Goal: Information Seeking & Learning: Learn about a topic

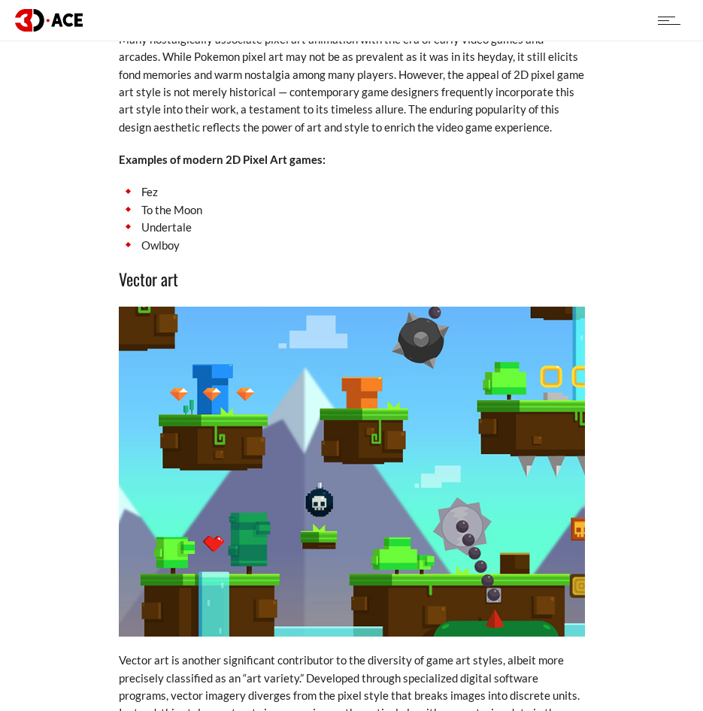
scroll to position [3233, 0]
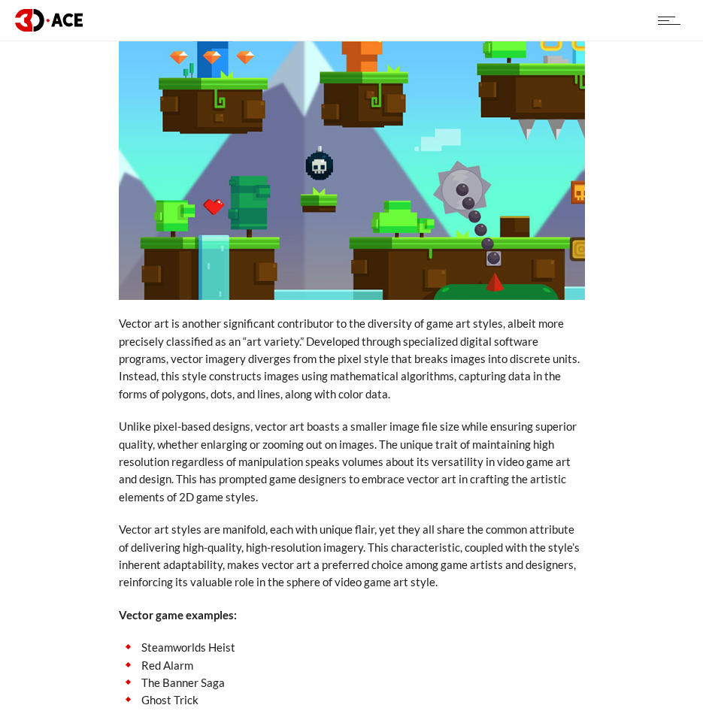
scroll to position [3760, 0]
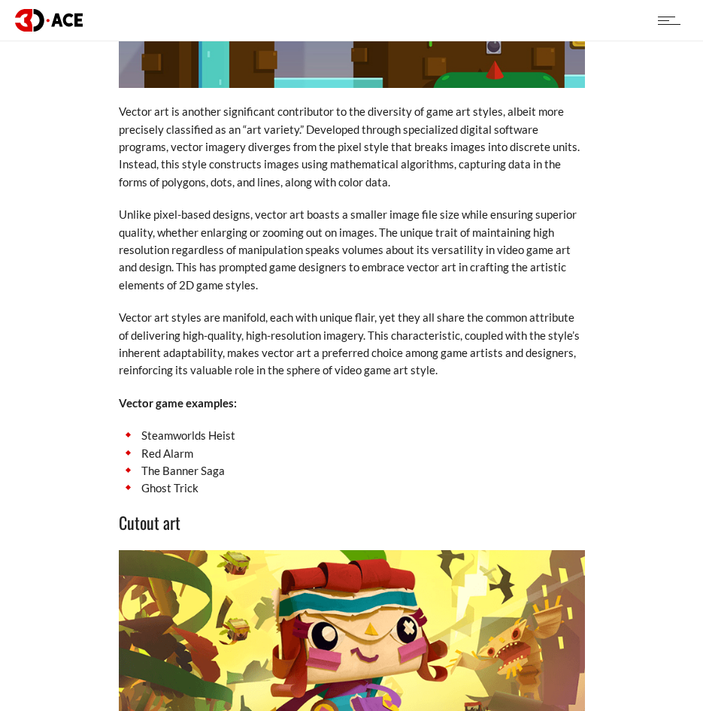
click at [178, 462] on li "The Banner Saga" at bounding box center [352, 470] width 466 height 17
drag, startPoint x: 169, startPoint y: 445, endPoint x: 121, endPoint y: 411, distance: 58.8
click at [121, 427] on ul "Steamworlds Heist Red Alarm The Banner Saga Ghost Trick" at bounding box center [352, 462] width 466 height 71
copy ul "Steamworlds Heist Red Alarm The Banner Saga Ghost Trick"
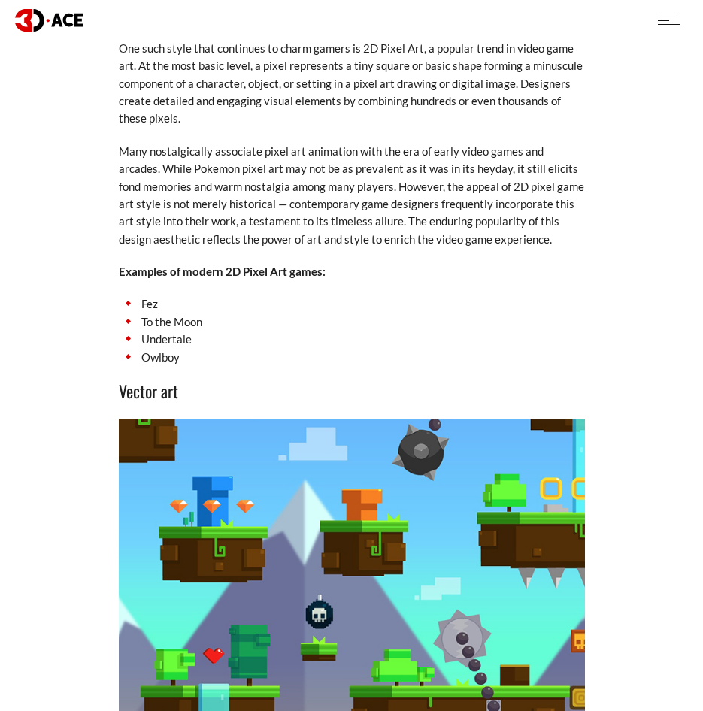
scroll to position [3083, 0]
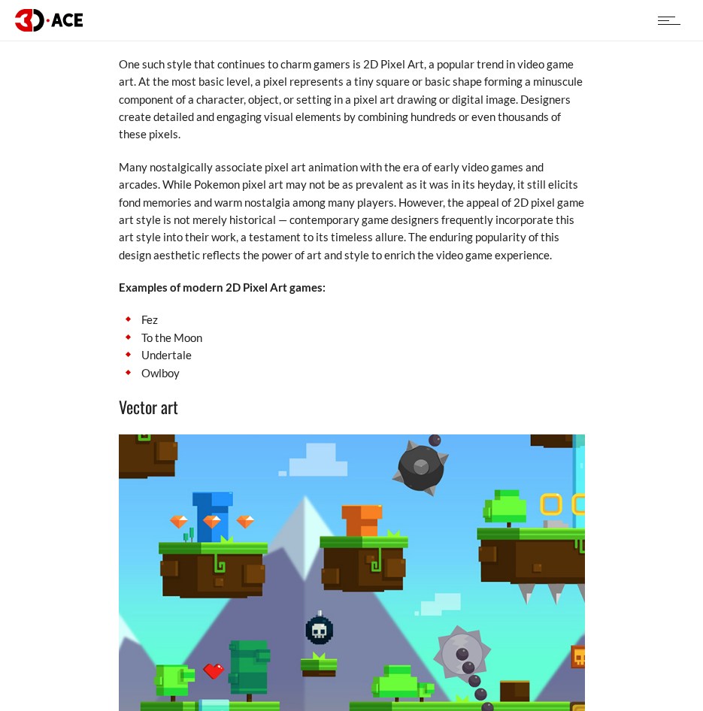
click at [251, 280] on strong "Examples of modern 2D Pixel Art games:" at bounding box center [222, 287] width 207 height 14
drag, startPoint x: 226, startPoint y: 267, endPoint x: 276, endPoint y: 270, distance: 49.7
click at [276, 280] on strong "Examples of modern 2D Pixel Art games:" at bounding box center [222, 287] width 207 height 14
drag, startPoint x: 276, startPoint y: 270, endPoint x: 259, endPoint y: 280, distance: 19.9
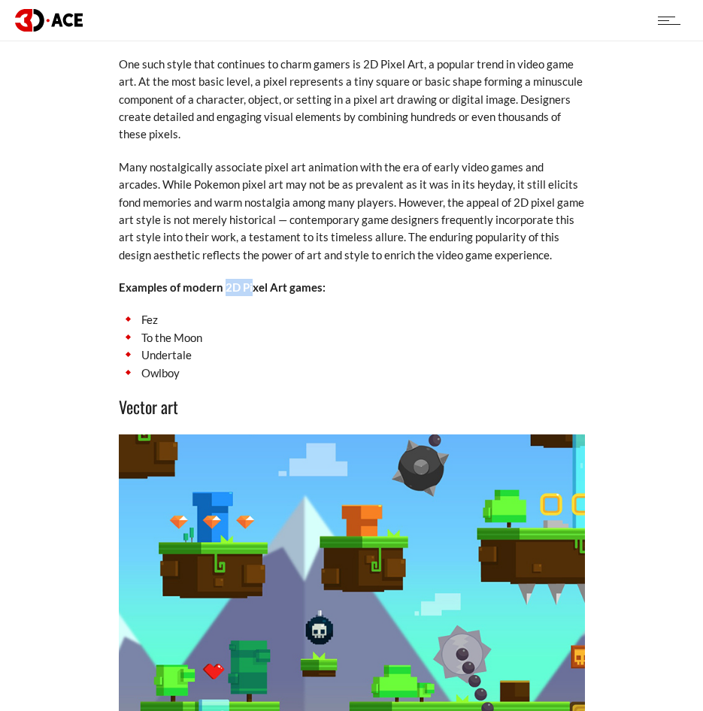
drag, startPoint x: 223, startPoint y: 268, endPoint x: 252, endPoint y: 268, distance: 28.6
click at [252, 280] on strong "Examples of modern 2D Pixel Art games:" at bounding box center [222, 287] width 207 height 14
drag, startPoint x: 462, startPoint y: 250, endPoint x: 291, endPoint y: 332, distance: 190.0
click at [259, 347] on li "Undertale" at bounding box center [352, 355] width 466 height 17
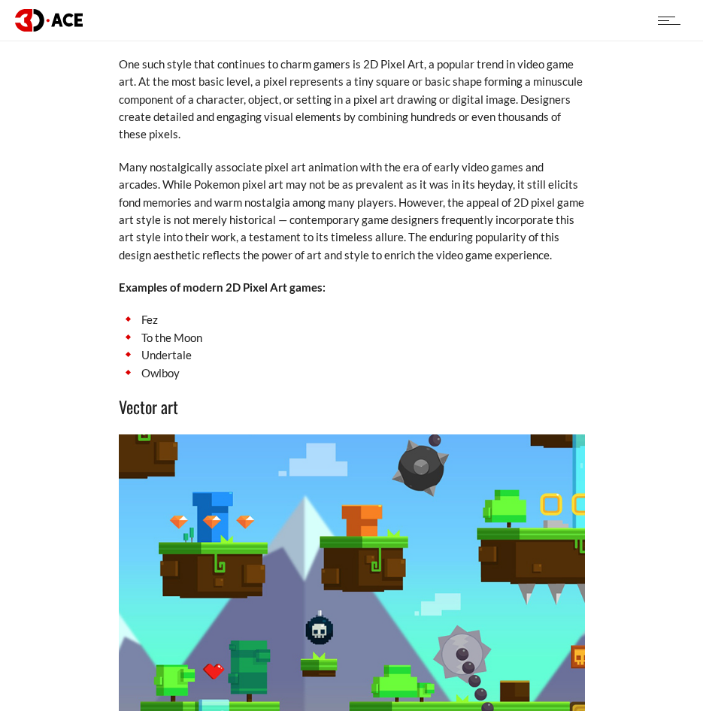
click at [186, 365] on li "Owlboy" at bounding box center [352, 373] width 466 height 17
drag, startPoint x: 17, startPoint y: 282, endPoint x: 29, endPoint y: 283, distance: 12.1
click at [177, 329] on li "To the Moon" at bounding box center [352, 337] width 466 height 17
click at [146, 311] on li "Fez" at bounding box center [352, 319] width 466 height 17
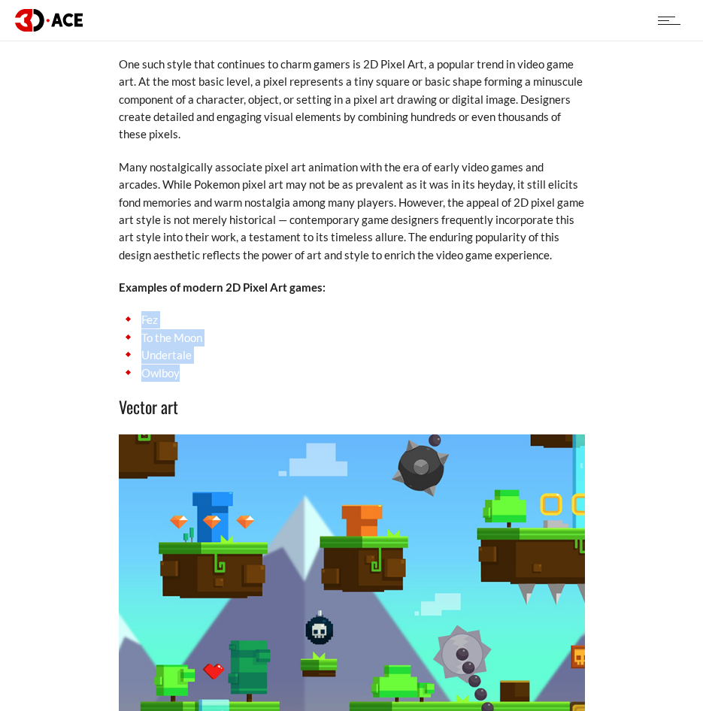
drag, startPoint x: 143, startPoint y: 301, endPoint x: 217, endPoint y: 353, distance: 90.6
click at [217, 353] on ul "Fez To the Moon Undertale Owlboy" at bounding box center [352, 346] width 466 height 71
copy ul "Fez To the Moon Undertale Owlboy"
click at [449, 347] on li "Undertale" at bounding box center [352, 355] width 466 height 17
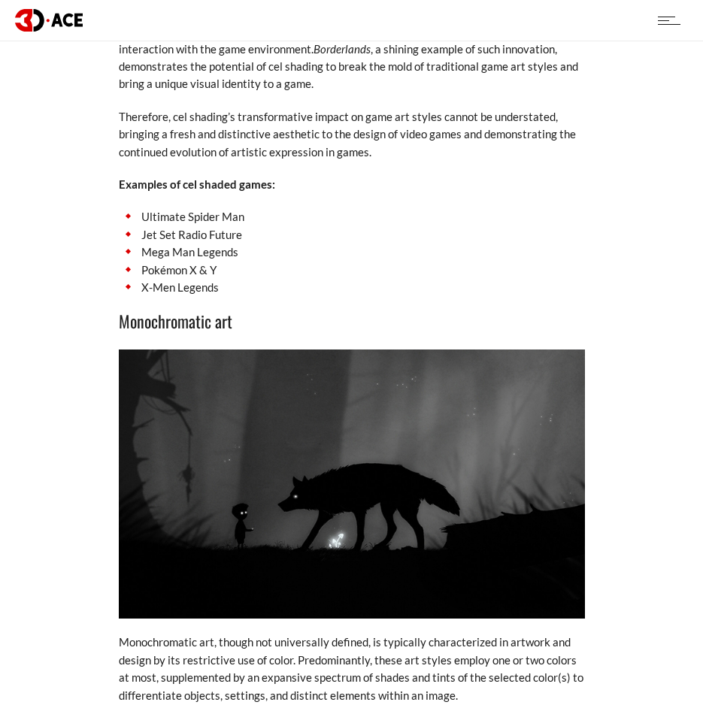
scroll to position [5565, 0]
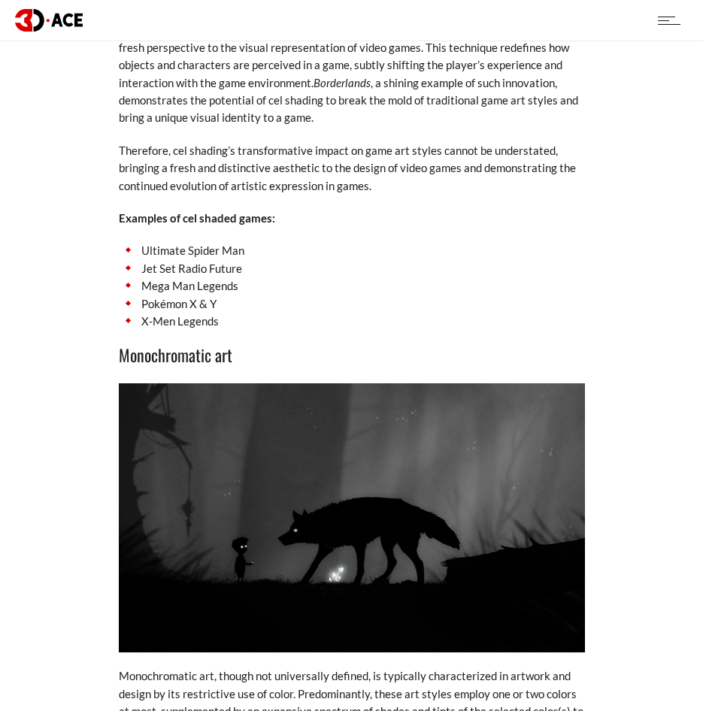
click at [244, 242] on li "Ultimate Spider Man" at bounding box center [352, 250] width 466 height 17
click at [238, 242] on li "Ultimate Spider Man" at bounding box center [352, 250] width 466 height 17
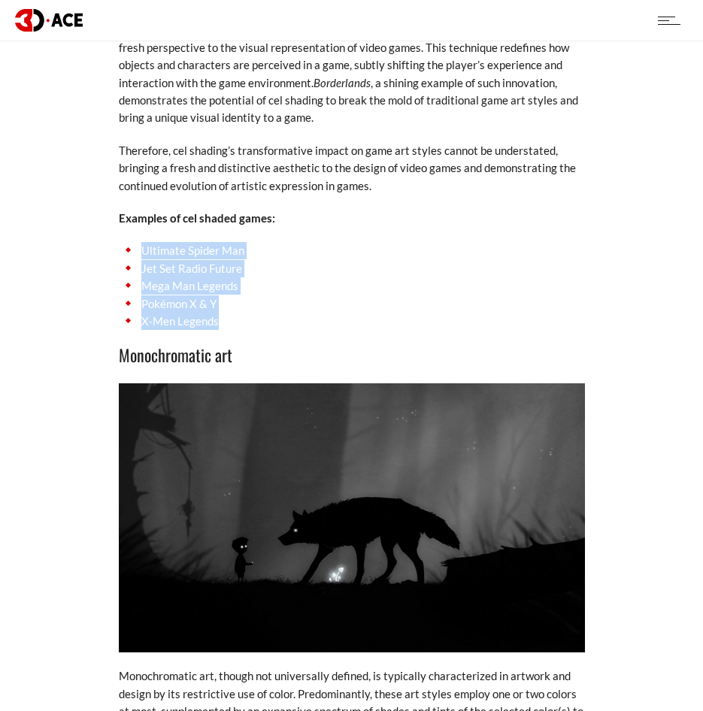
drag, startPoint x: 142, startPoint y: 231, endPoint x: 287, endPoint y: 302, distance: 161.4
click at [287, 302] on ul "Ultimate Spider Man Jet Set Radio Future Mega Man Legends Pokémon X & Y X-Men L…" at bounding box center [352, 286] width 466 height 88
copy ul "Ultimate Spider Man Jet Set Radio Future Mega Man Legends Pokémon X & Y X-Men L…"
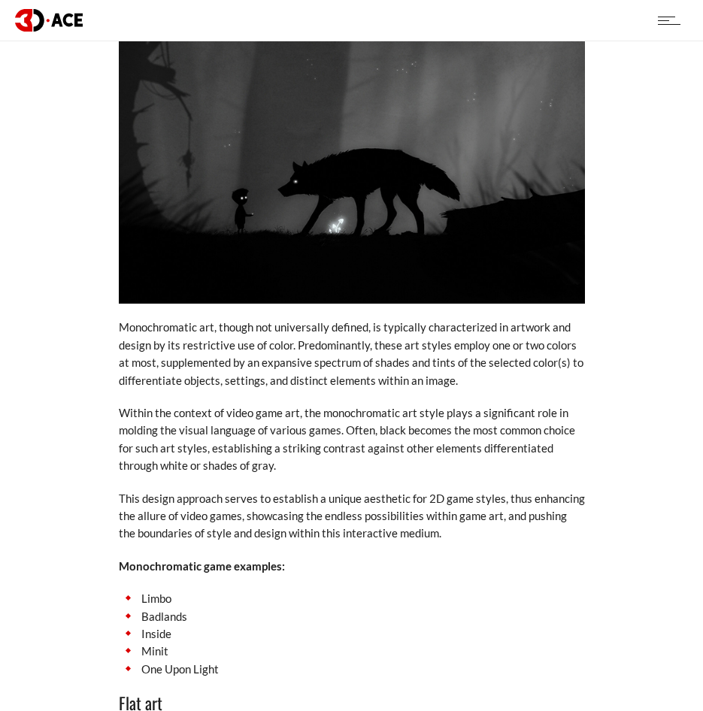
scroll to position [5941, 0]
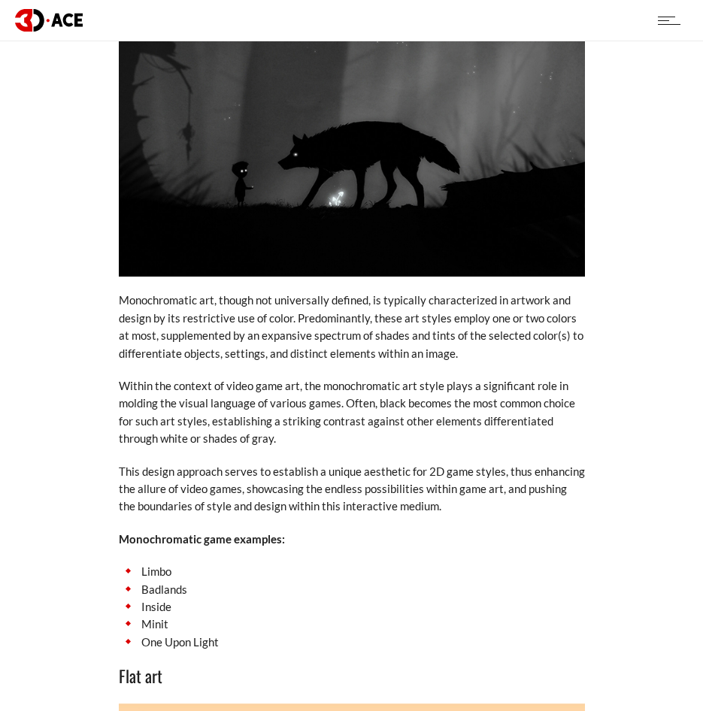
click at [429, 174] on img at bounding box center [352, 143] width 466 height 270
click at [149, 563] on li "Limbo" at bounding box center [352, 571] width 466 height 17
drag, startPoint x: 143, startPoint y: 554, endPoint x: 247, endPoint y: 621, distance: 123.5
click at [247, 621] on ul "Limbo Badlands Inside Minit One Upon Light" at bounding box center [352, 607] width 466 height 88
copy ul "Limbo Badlands Inside Minit One Upon Light"
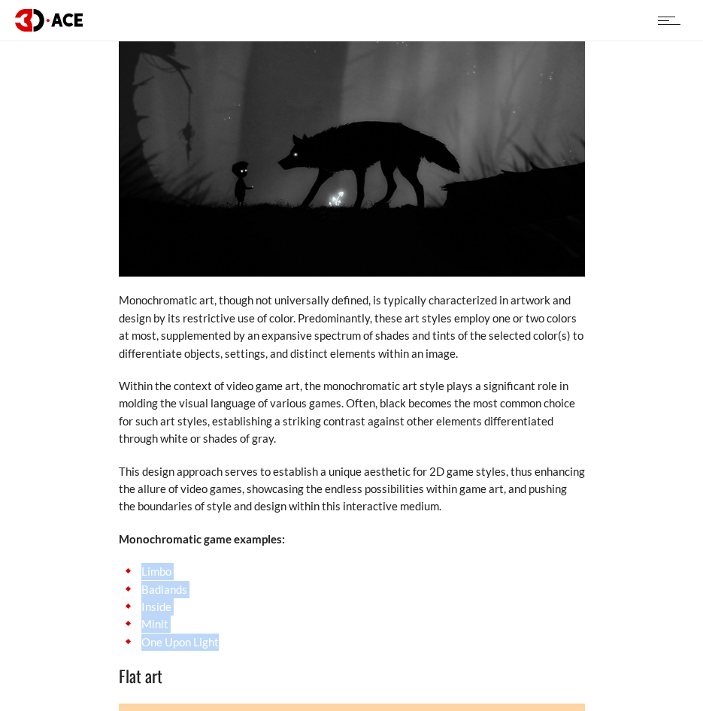
click at [522, 169] on img at bounding box center [352, 143] width 466 height 270
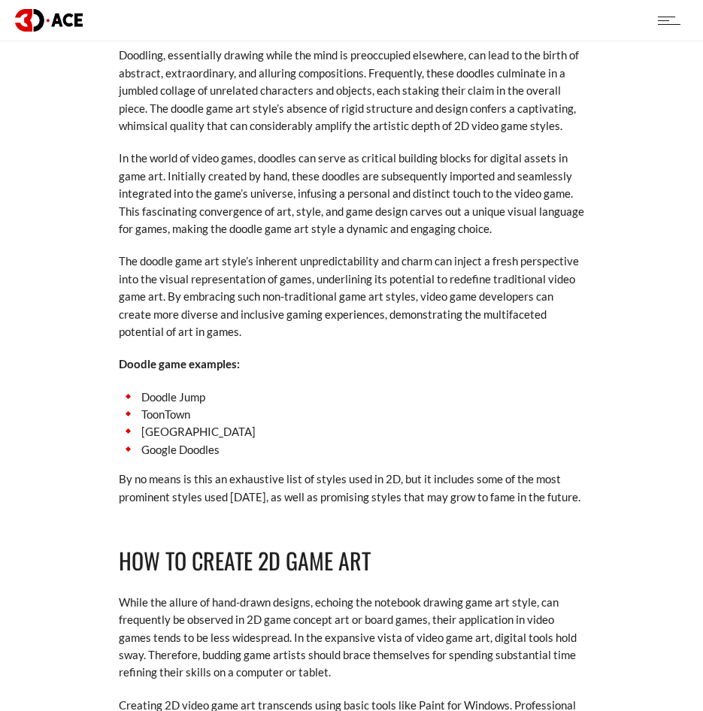
scroll to position [7670, 0]
drag, startPoint x: 209, startPoint y: 380, endPoint x: 144, endPoint y: 378, distance: 65.4
click at [144, 390] on li "Doodle Jump" at bounding box center [352, 398] width 466 height 17
copy li "Doodle Jump"
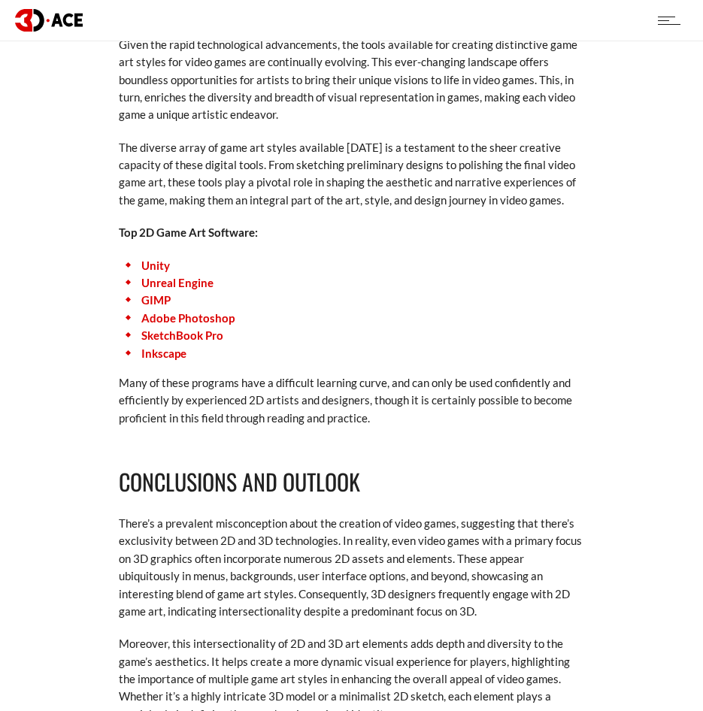
scroll to position [8422, 0]
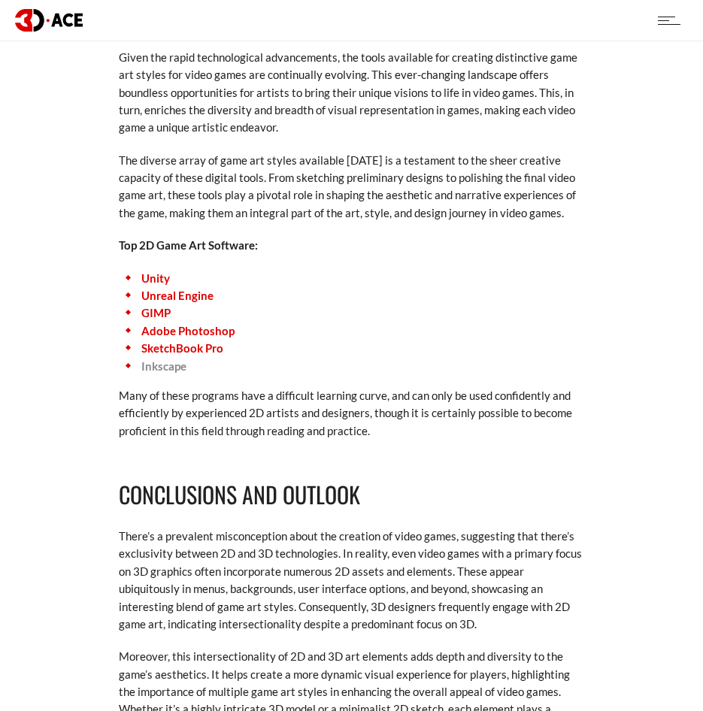
click at [173, 359] on link "Inkscape" at bounding box center [163, 366] width 45 height 14
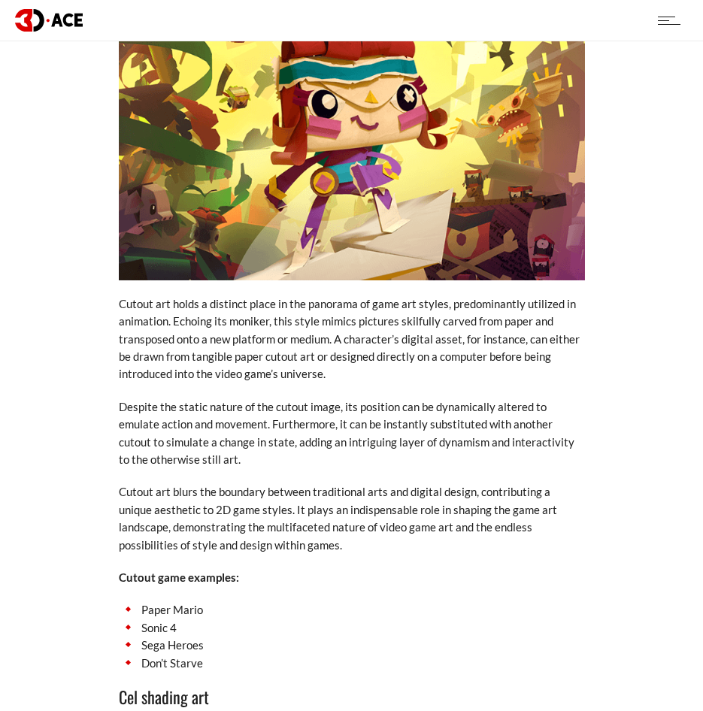
scroll to position [4286, 0]
